Goal: Task Accomplishment & Management: Use online tool/utility

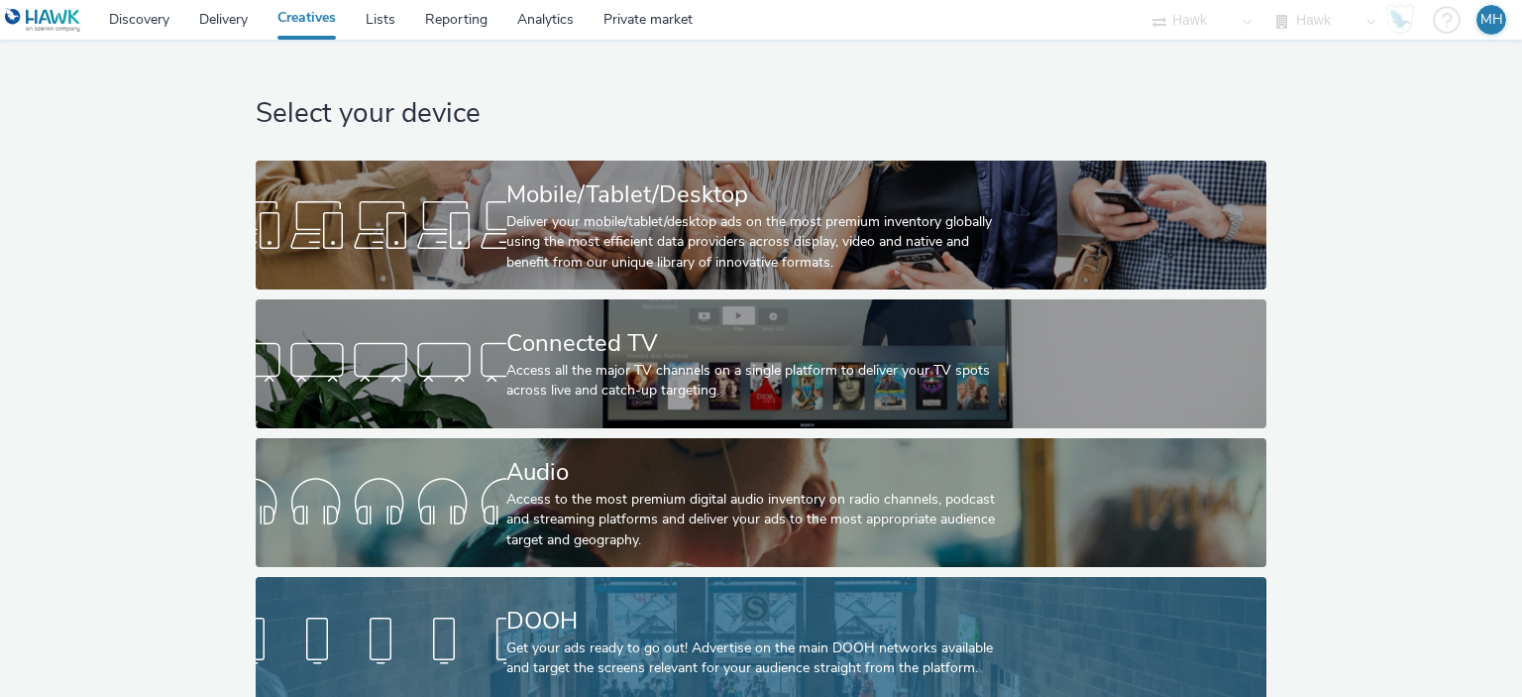
click at [539, 614] on div "DOOH" at bounding box center [757, 621] width 502 height 35
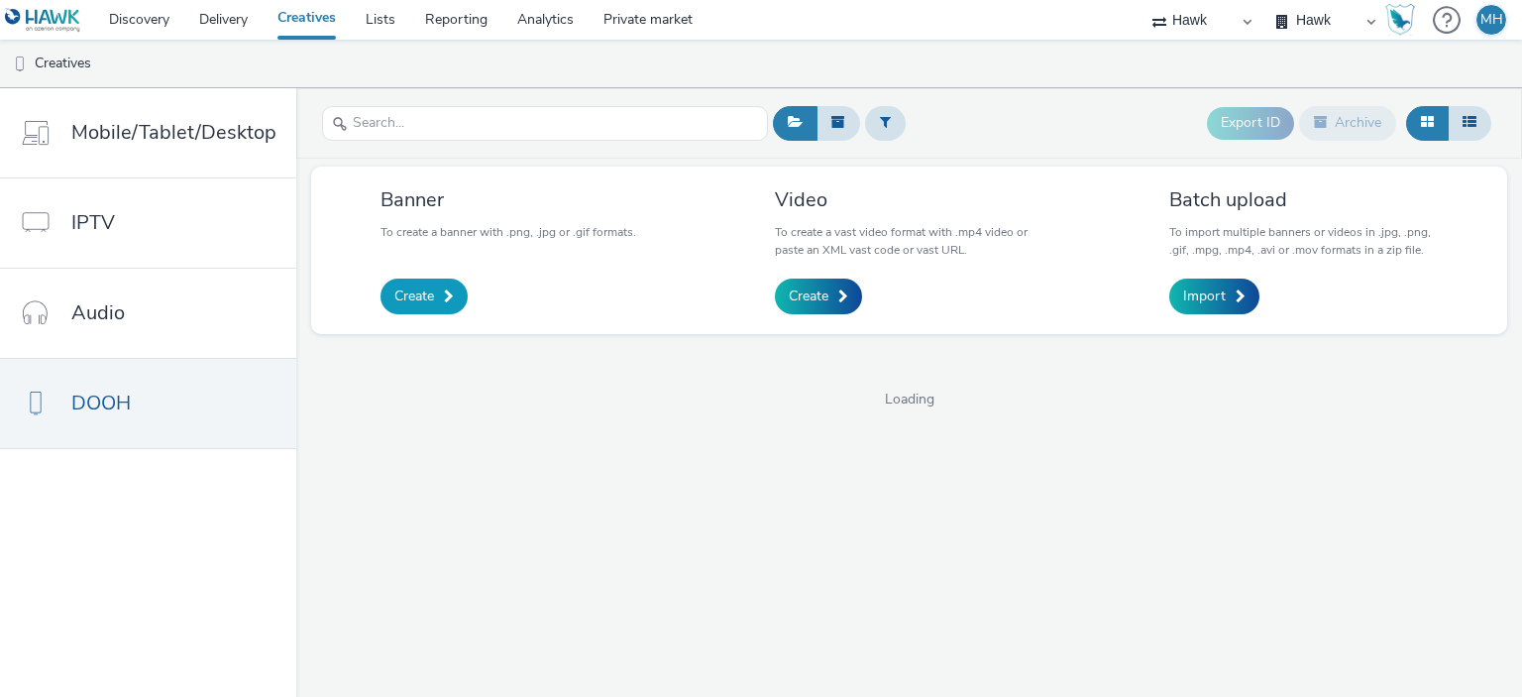
click at [422, 294] on span "Create" at bounding box center [414, 296] width 40 height 20
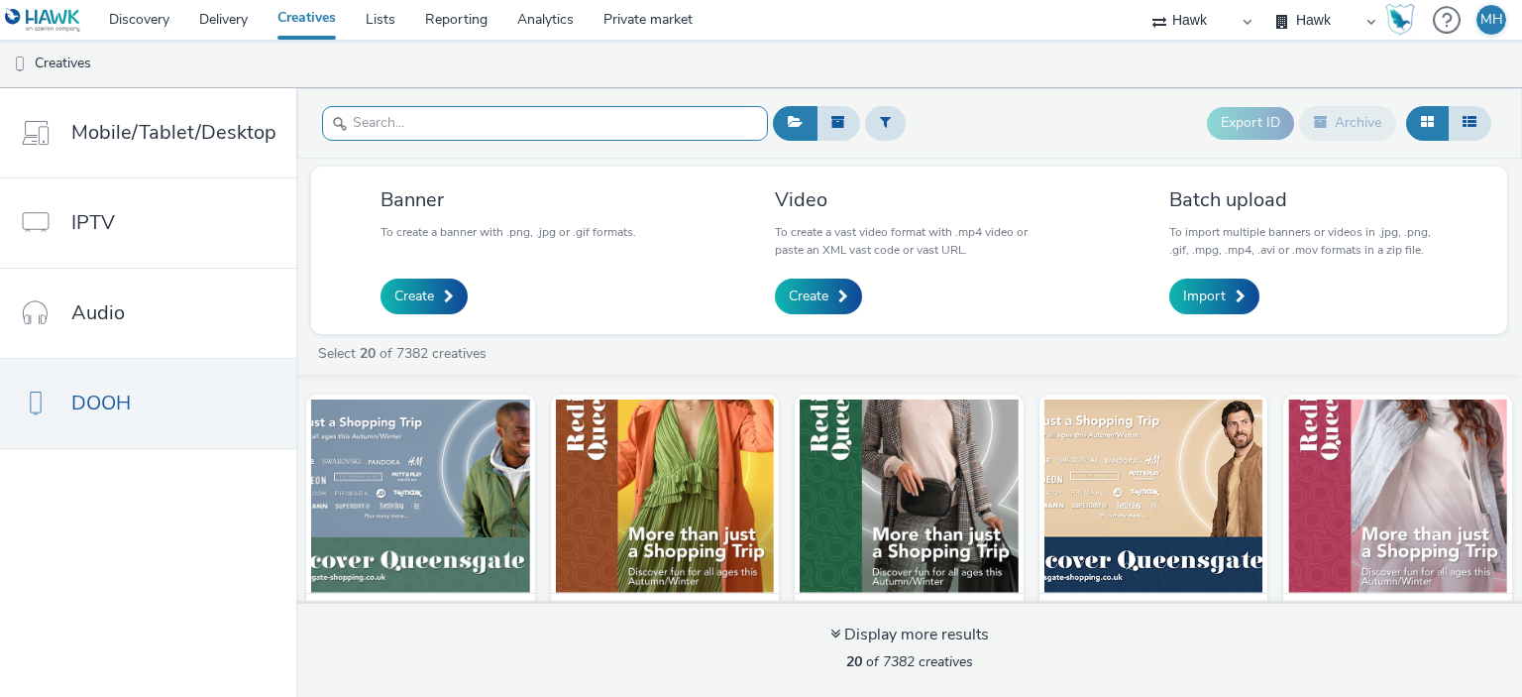
click at [377, 130] on input "text" at bounding box center [545, 123] width 446 height 35
click at [377, 111] on input "text" at bounding box center [545, 123] width 446 height 35
paste input "GBR_Visa_ABM_D6_Static_1080x1920_10"_20250808 ; LAC_RetailBank_QR"
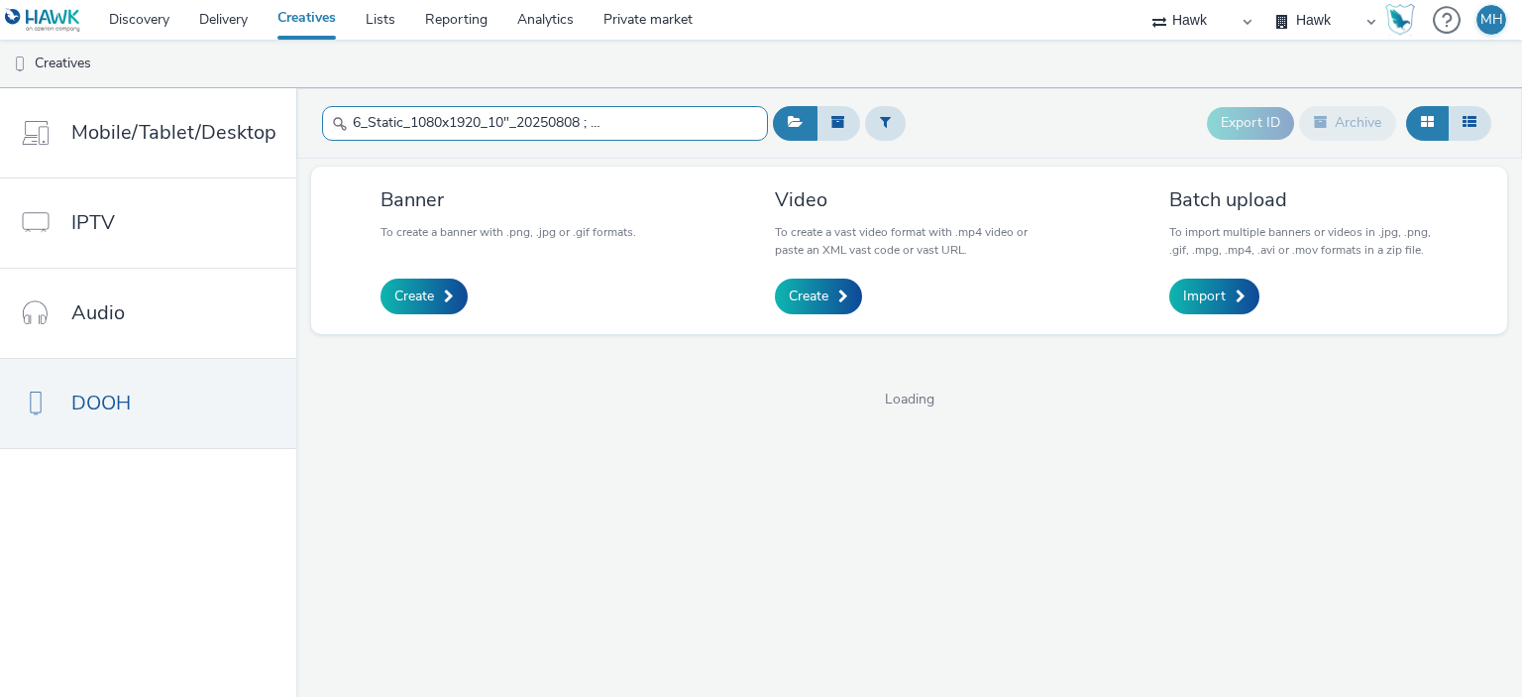
type input "GBR_Visa_ABM_D6_Static_1080x1920_10"_20250808 ; LAC_RetailBank_QR"
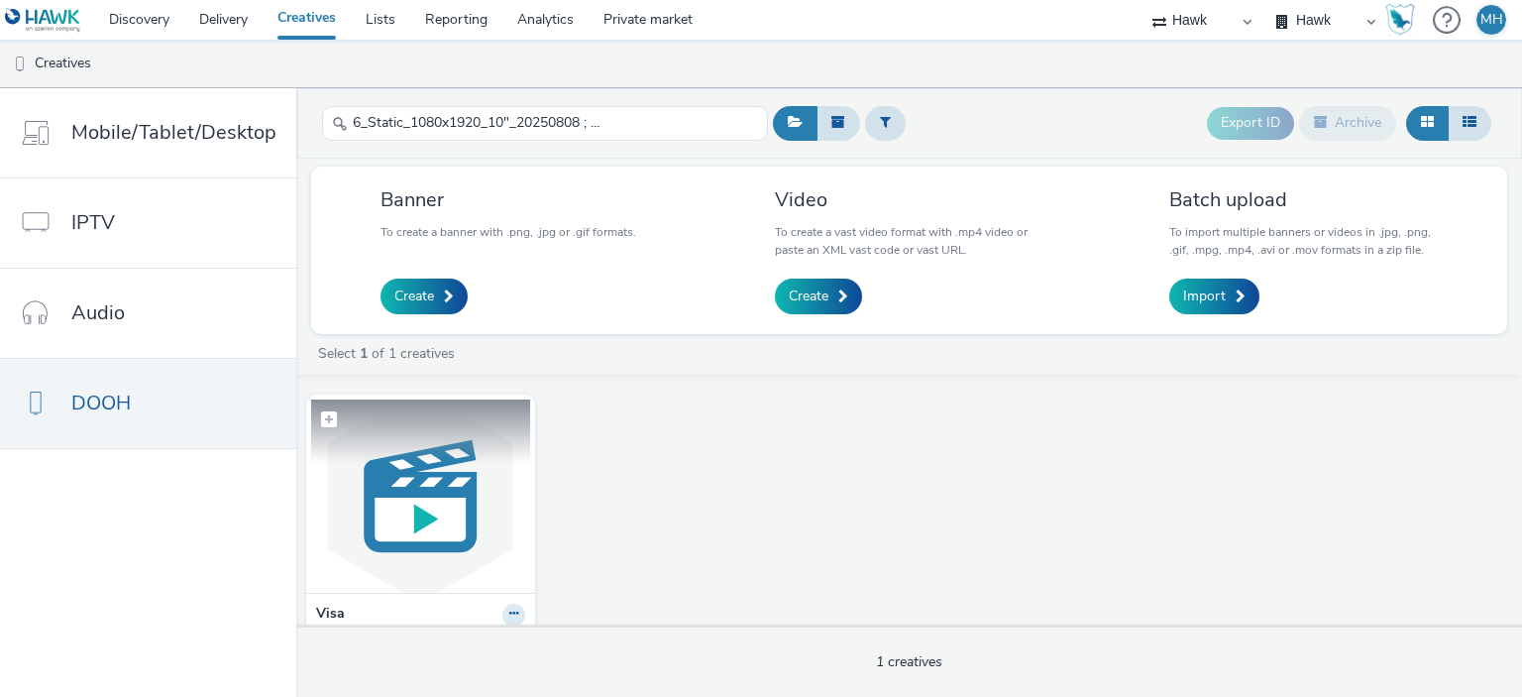
click at [401, 483] on img at bounding box center [420, 495] width 219 height 193
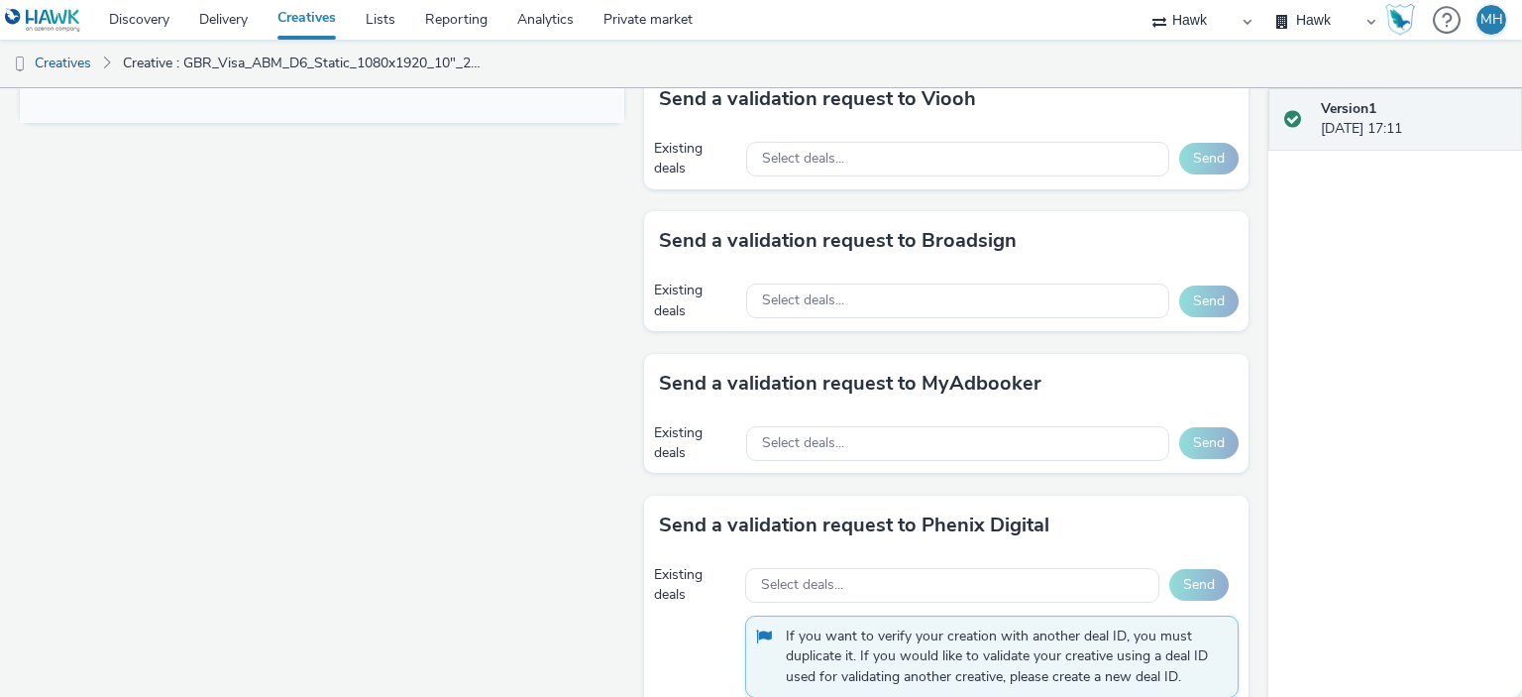
scroll to position [969, 0]
